Goal: Information Seeking & Learning: Find specific fact

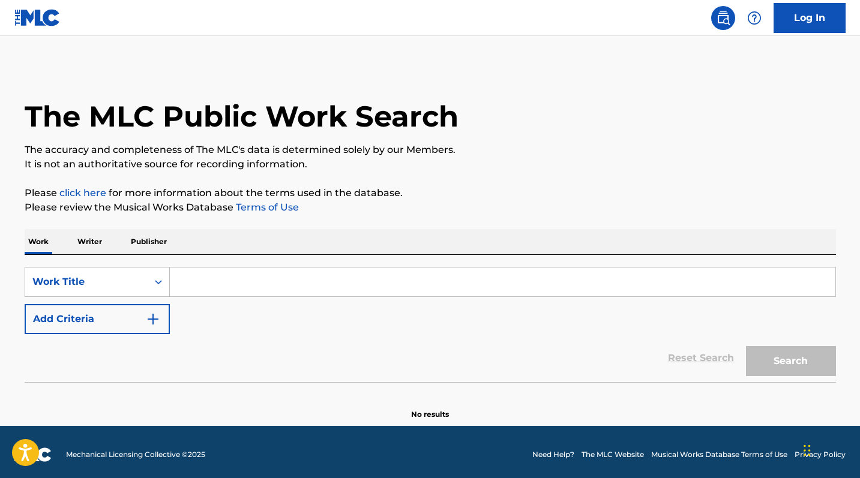
click at [257, 281] on input "Search Form" at bounding box center [503, 282] width 666 height 29
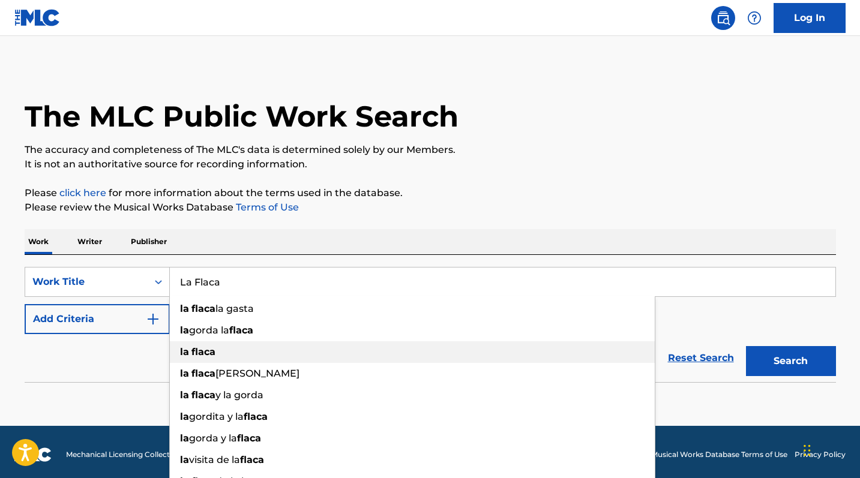
click at [211, 355] on strong "flaca" at bounding box center [203, 351] width 24 height 11
type input "la flaca"
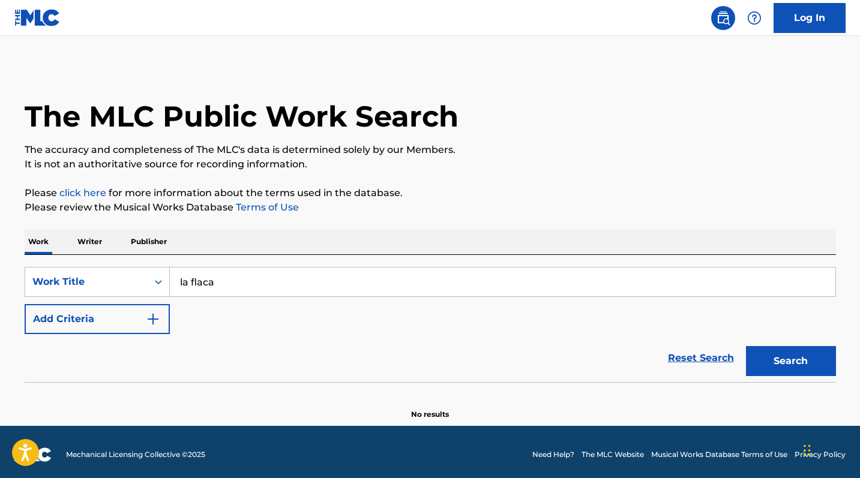
click at [810, 364] on button "Search" at bounding box center [791, 361] width 90 height 30
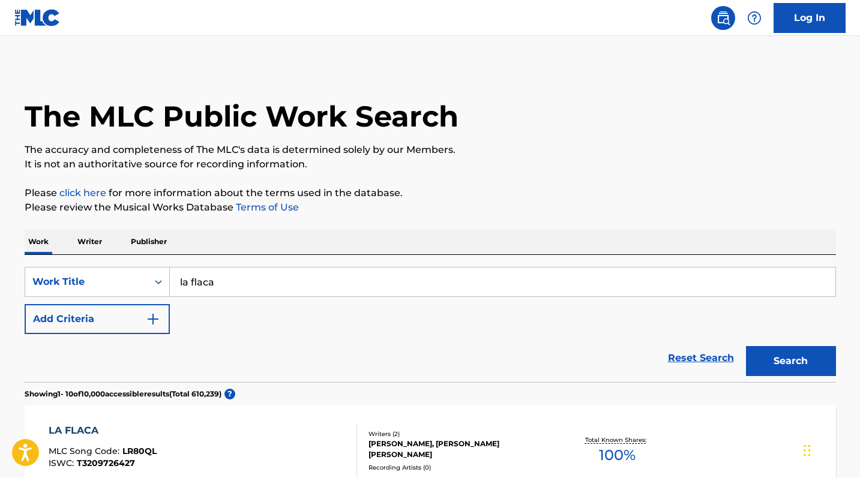
click at [115, 321] on button "Add Criteria" at bounding box center [97, 319] width 145 height 30
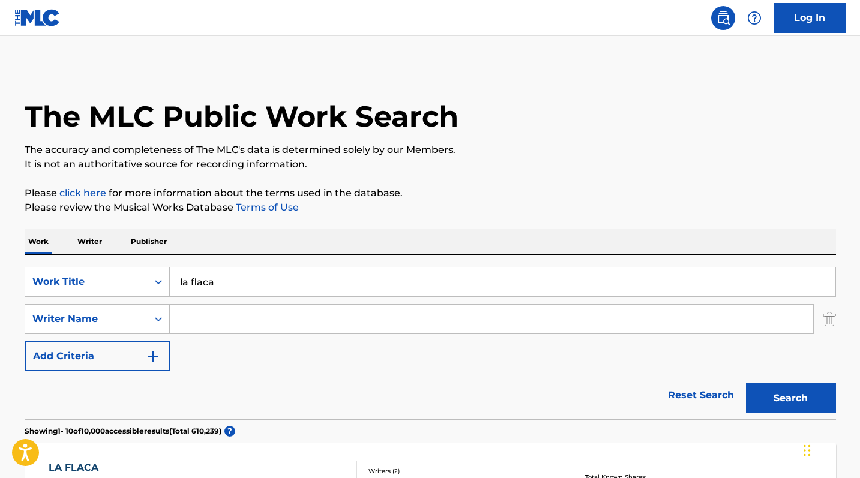
click at [214, 321] on input "Search Form" at bounding box center [491, 319] width 643 height 29
paste input "[PERSON_NAME] [PERSON_NAME]"
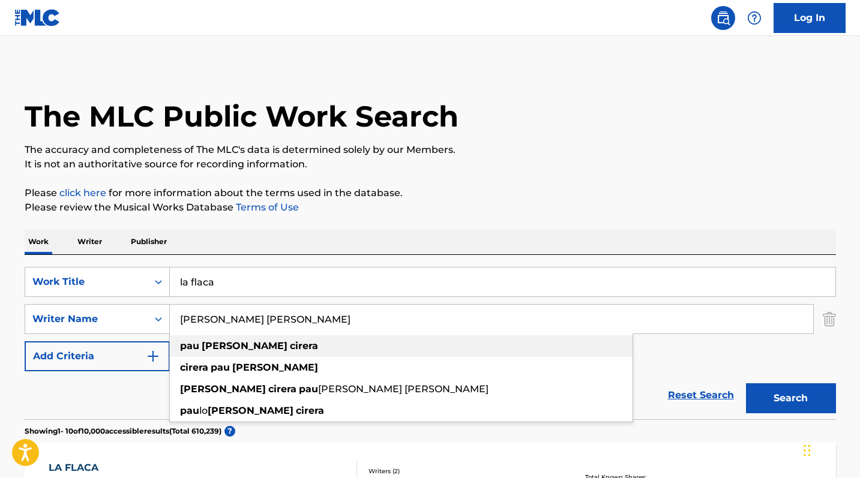
click at [429, 349] on div "[PERSON_NAME] [PERSON_NAME]" at bounding box center [401, 347] width 463 height 22
type input "[PERSON_NAME] [PERSON_NAME]"
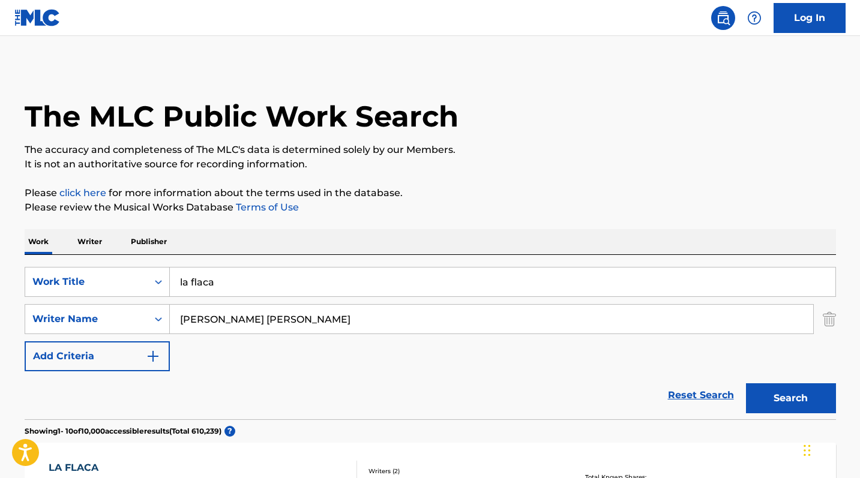
click at [799, 400] on button "Search" at bounding box center [791, 399] width 90 height 30
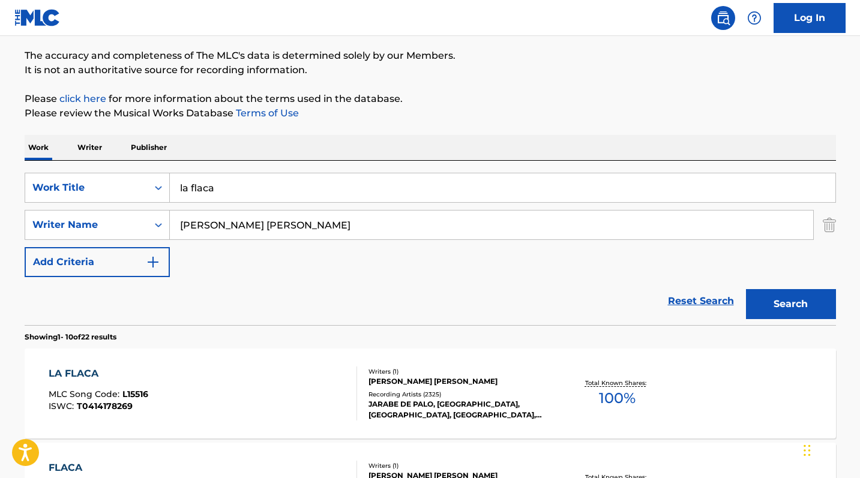
scroll to position [184, 0]
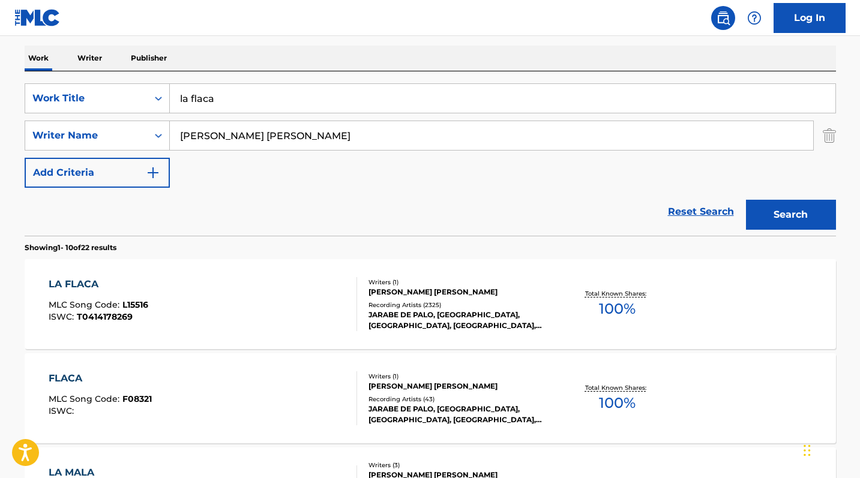
click at [75, 283] on div "LA FLACA" at bounding box center [99, 284] width 100 height 14
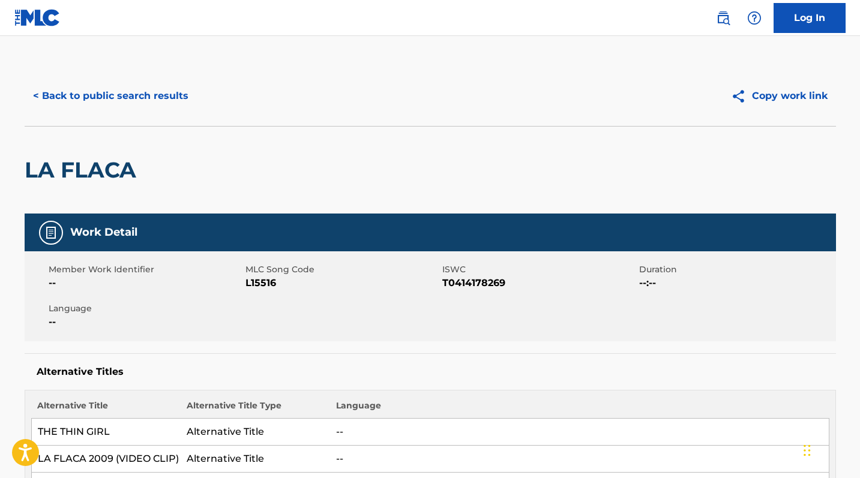
click at [264, 285] on span "L15516" at bounding box center [342, 283] width 194 height 14
copy span "L15516"
